Goal: Task Accomplishment & Management: Manage account settings

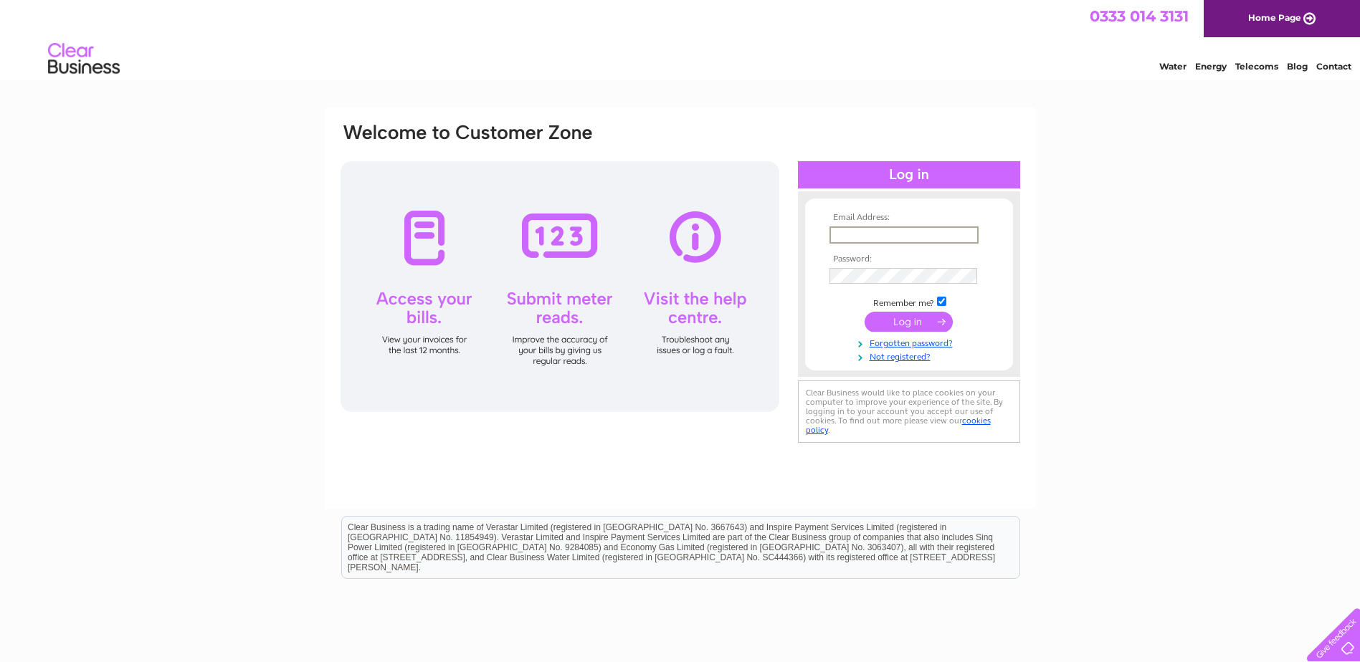
click at [949, 238] on input "text" at bounding box center [903, 234] width 149 height 17
type input "[EMAIL_ADDRESS][DOMAIN_NAME]"
click at [864, 312] on input "submit" at bounding box center [908, 322] width 88 height 20
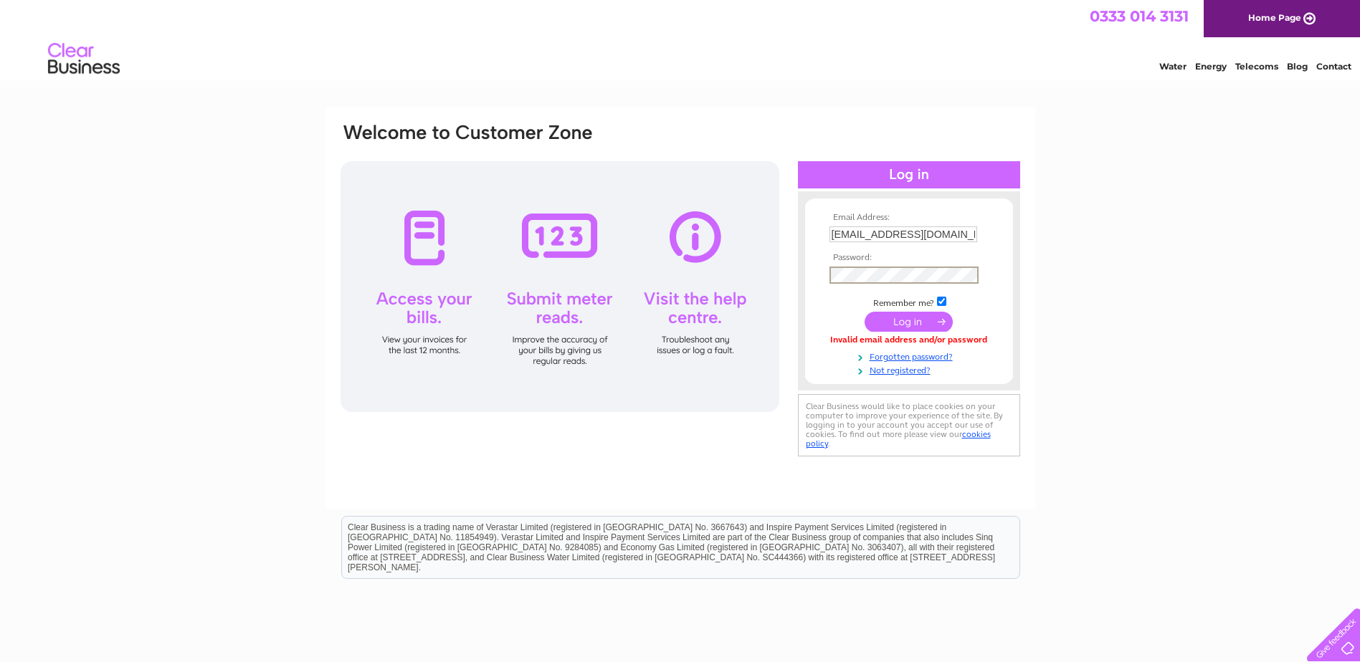
click at [905, 328] on input "submit" at bounding box center [908, 322] width 88 height 20
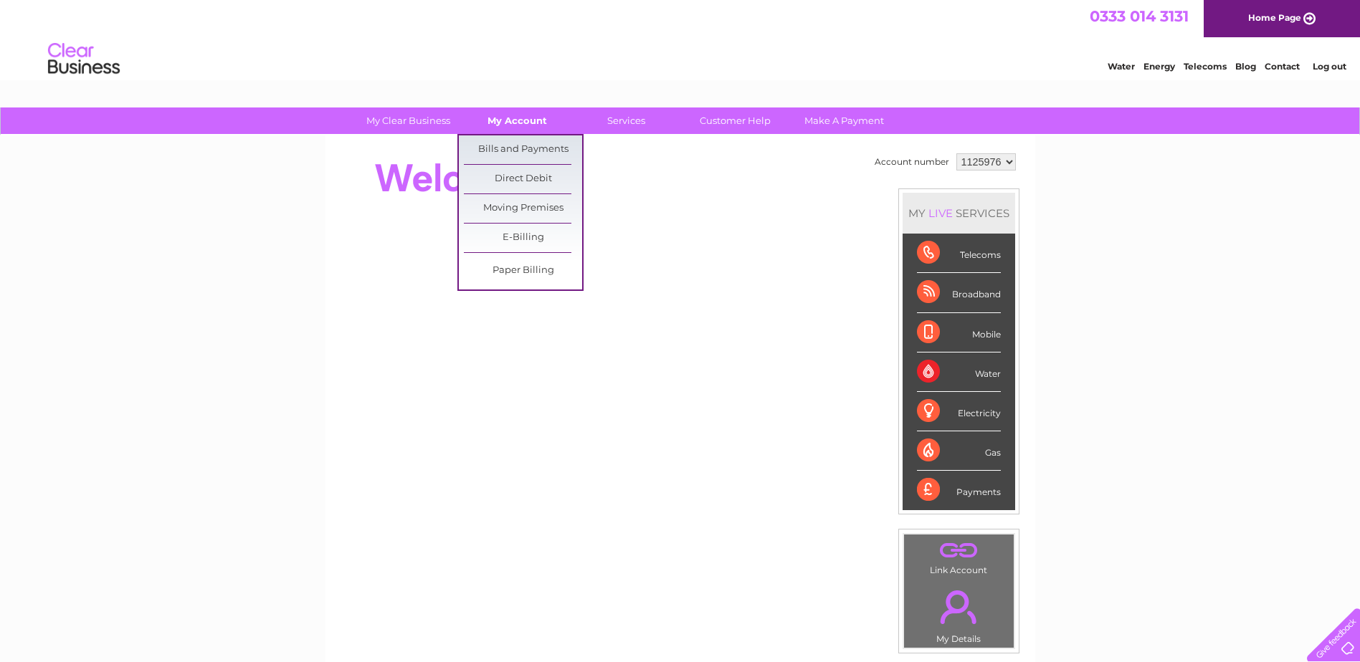
click at [531, 124] on link "My Account" at bounding box center [517, 121] width 118 height 27
click at [523, 145] on link "Bills and Payments" at bounding box center [523, 149] width 118 height 29
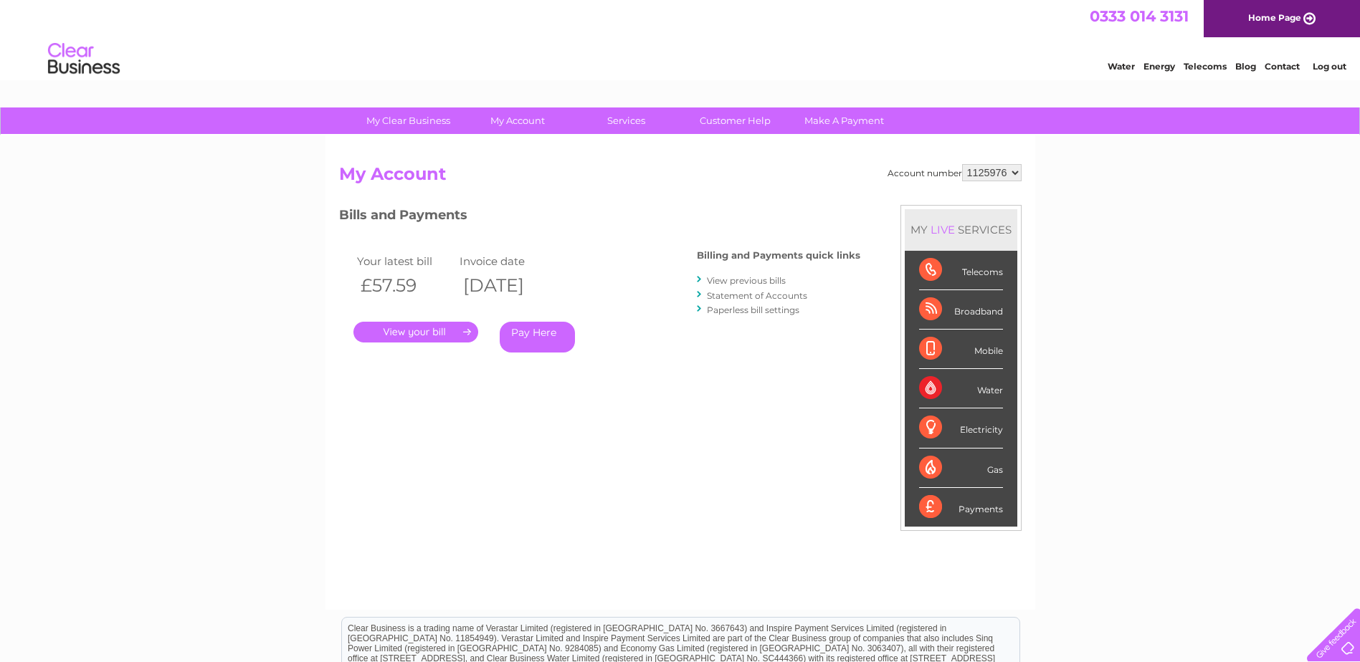
click at [748, 279] on link "View previous bills" at bounding box center [746, 280] width 79 height 11
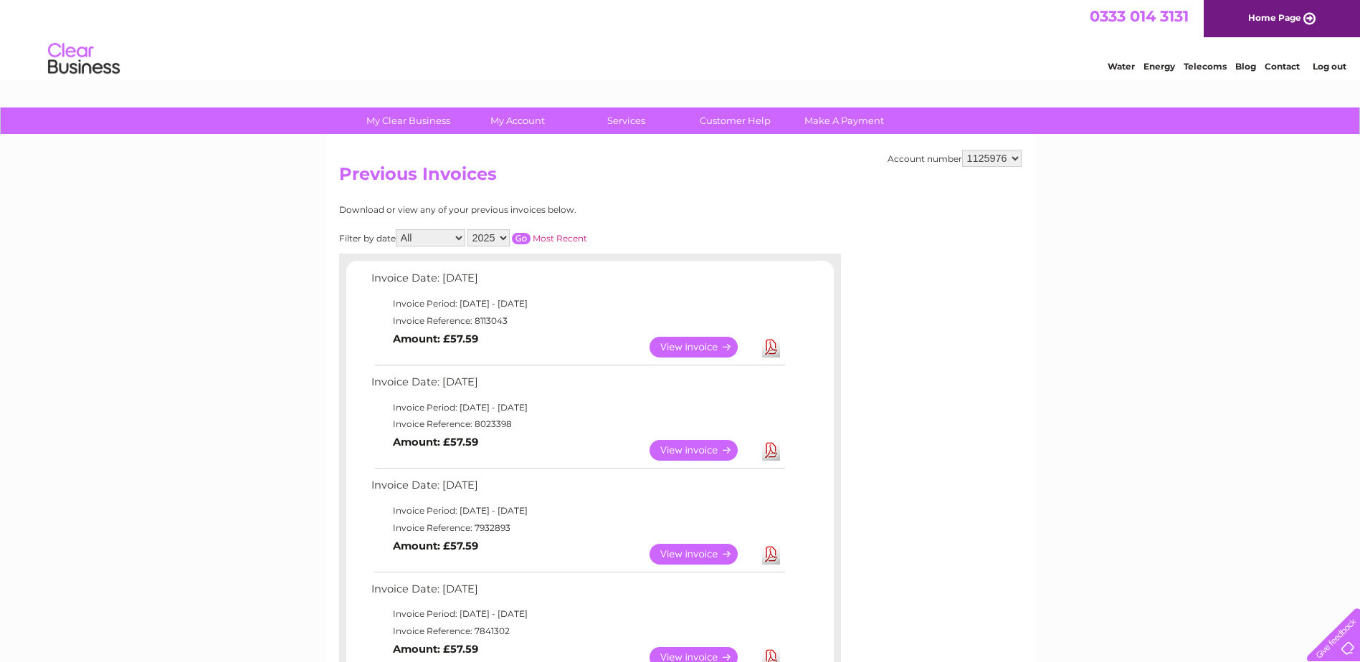
click at [773, 450] on link "Download" at bounding box center [771, 450] width 18 height 21
click at [777, 345] on link "Download" at bounding box center [771, 347] width 18 height 21
